Goal: Task Accomplishment & Management: Manage account settings

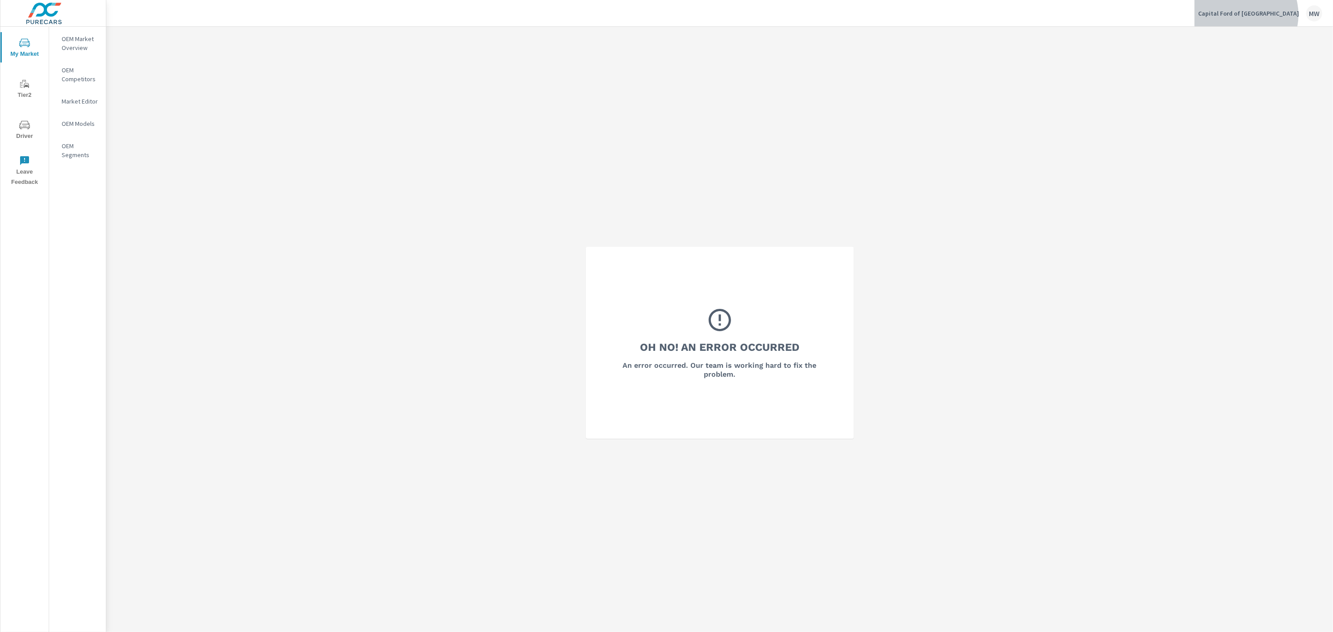
click at [1267, 15] on p "Capital Ford of [GEOGRAPHIC_DATA]" at bounding box center [1248, 13] width 101 height 8
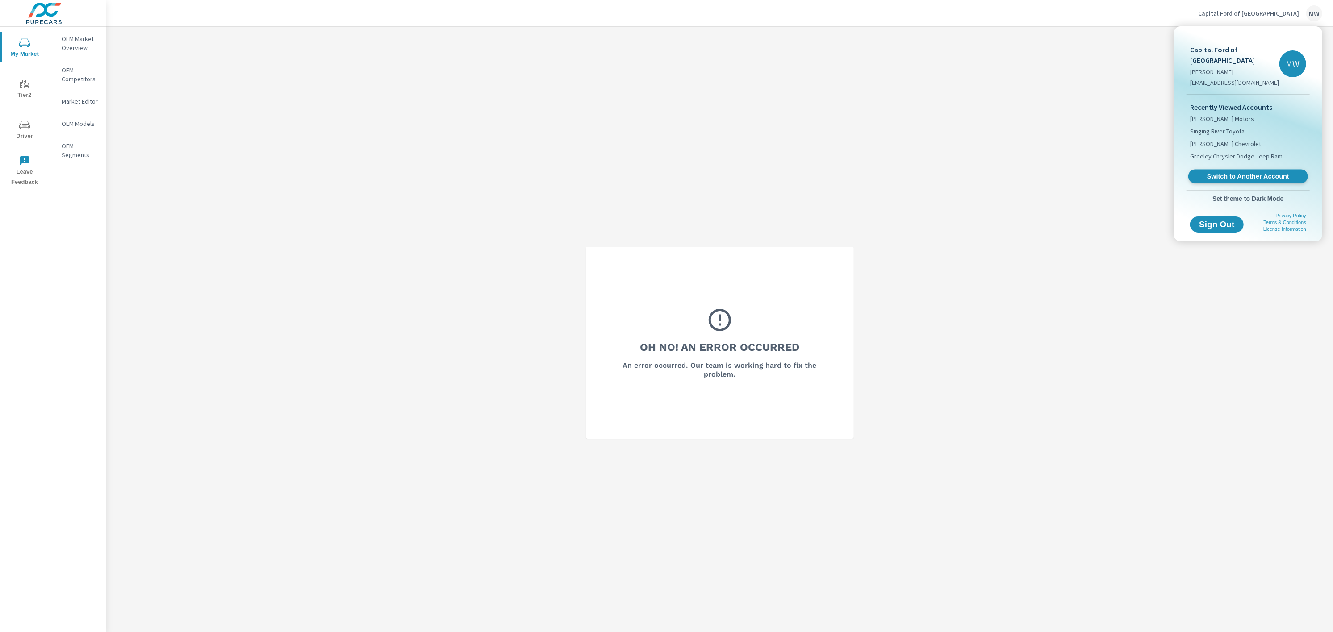
click at [1231, 172] on span "Switch to Another Account" at bounding box center [1247, 176] width 109 height 8
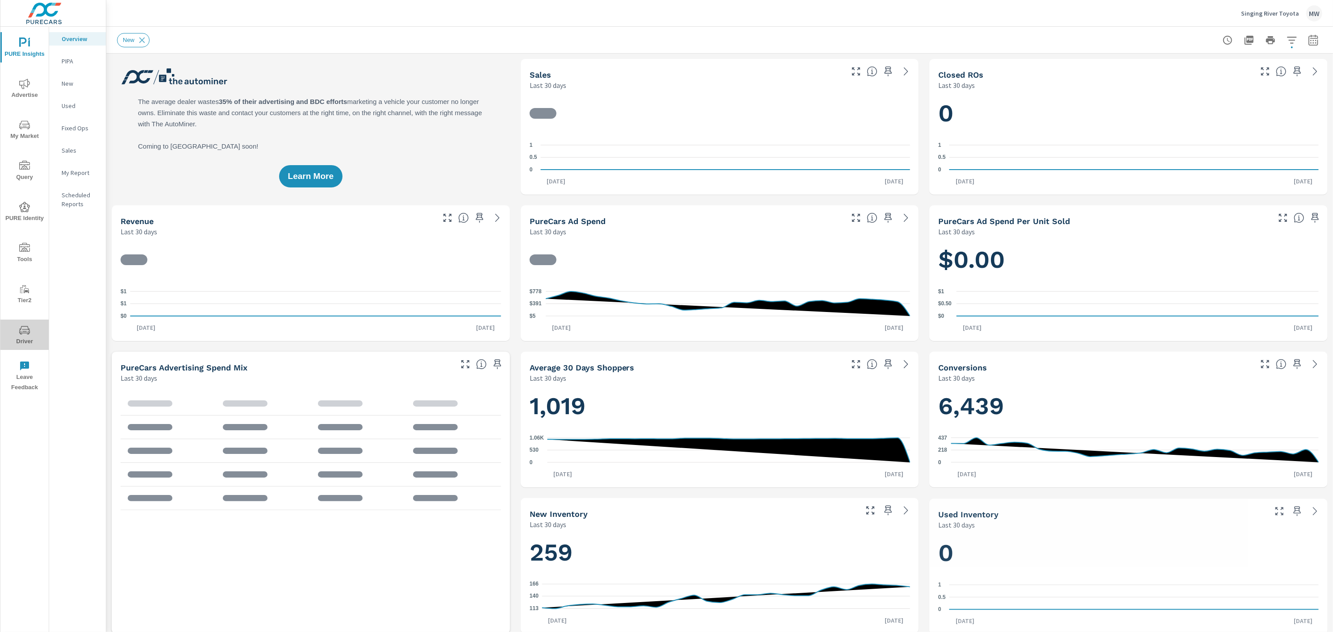
click at [23, 331] on icon "nav menu" at bounding box center [24, 331] width 4 height 0
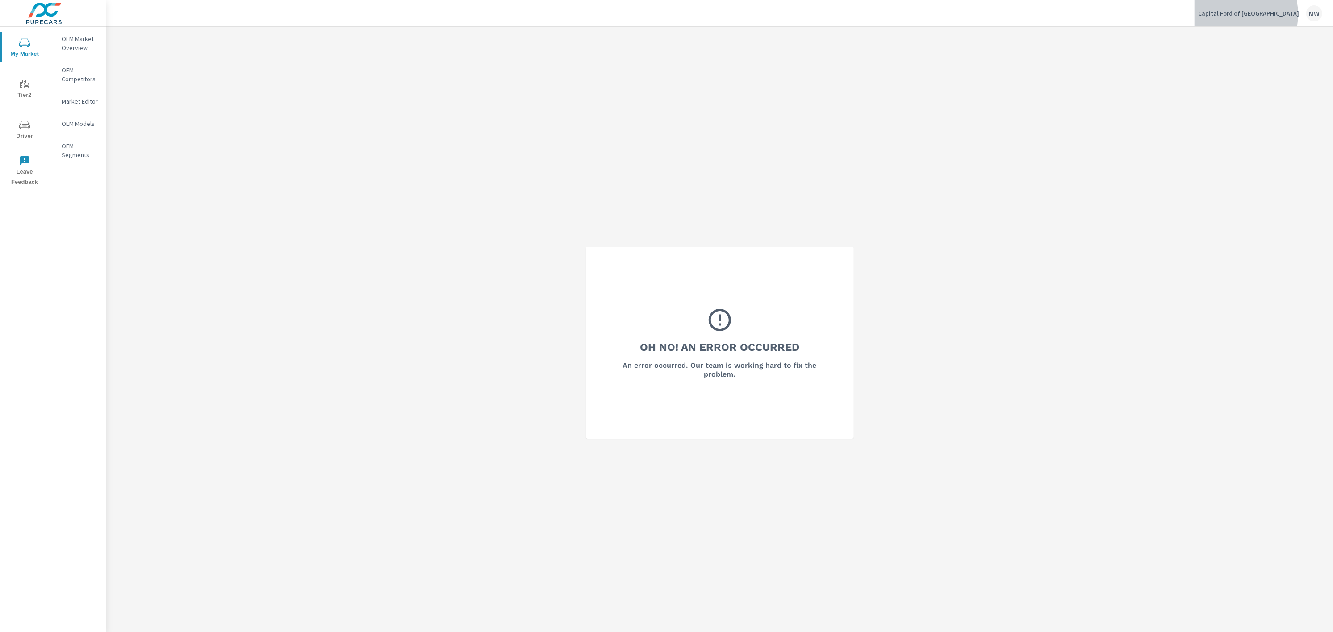
click at [999, 14] on p "Capital Ford of [GEOGRAPHIC_DATA]" at bounding box center [1248, 13] width 101 height 8
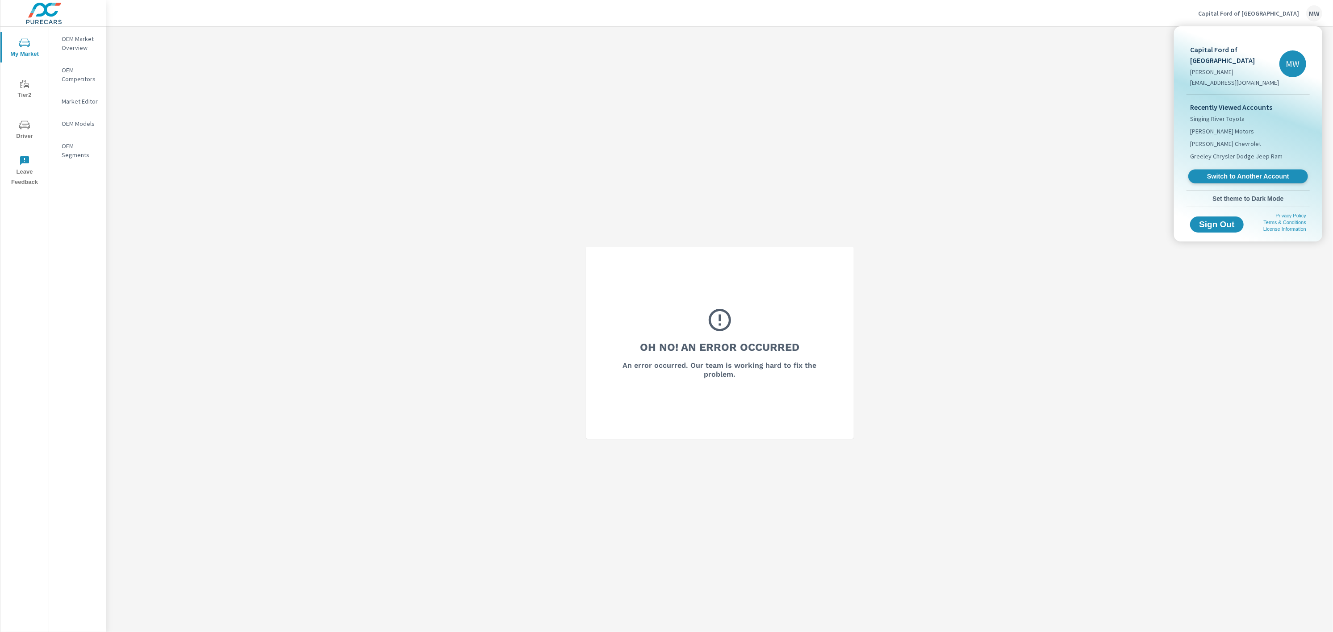
click at [999, 172] on span "Switch to Another Account" at bounding box center [1247, 176] width 109 height 8
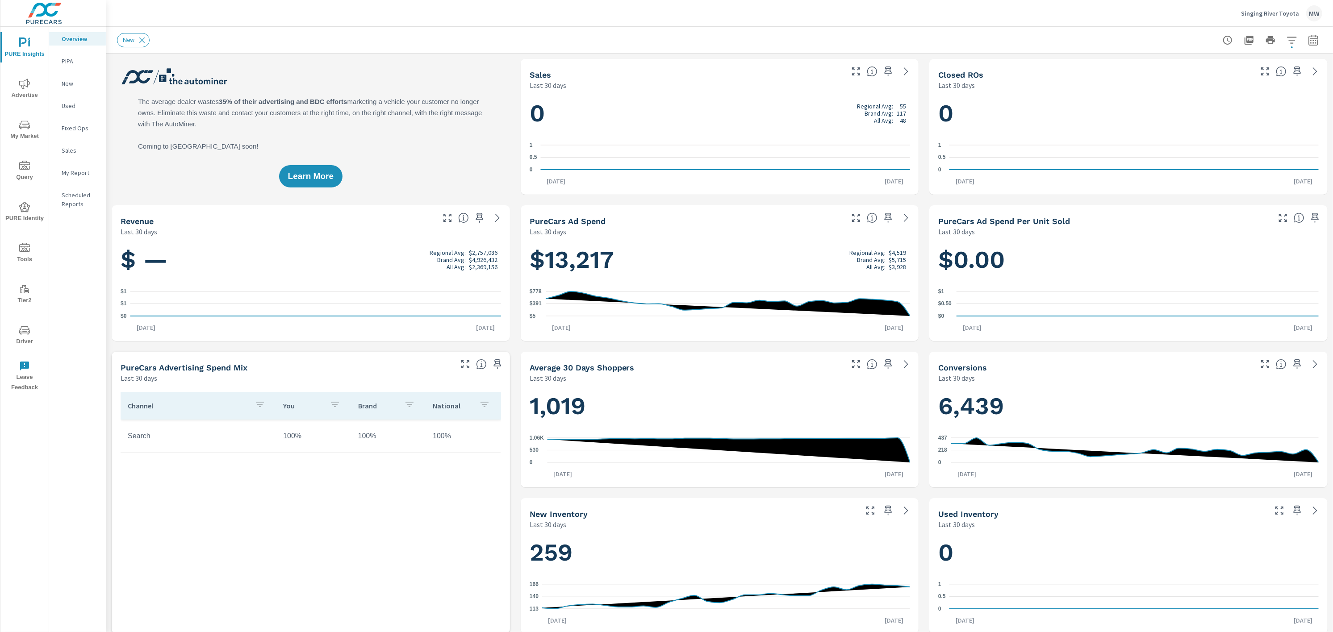
click at [19, 333] on icon "nav menu" at bounding box center [24, 330] width 11 height 8
